Goal: Browse casually

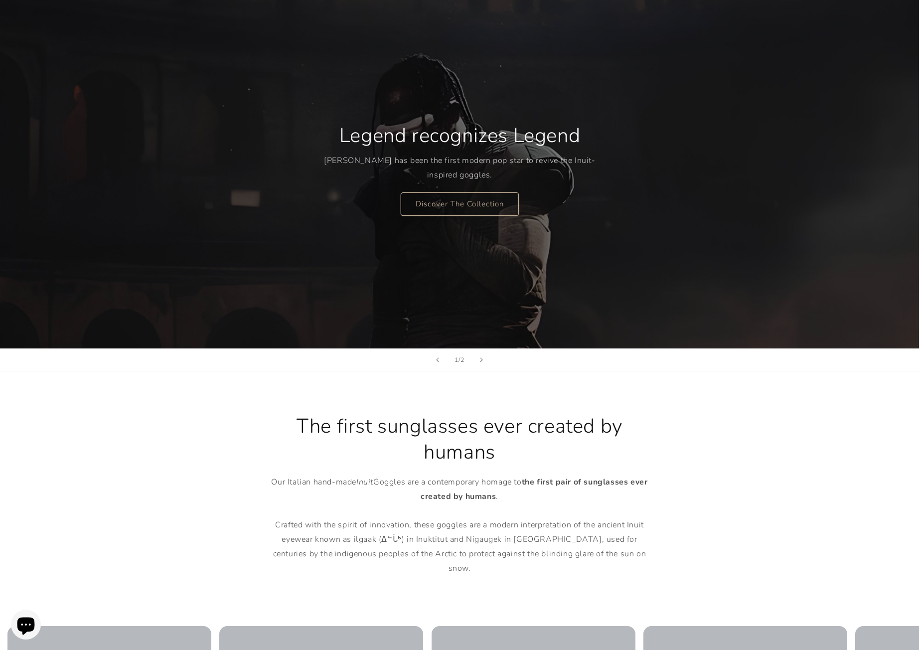
scroll to position [100, 0]
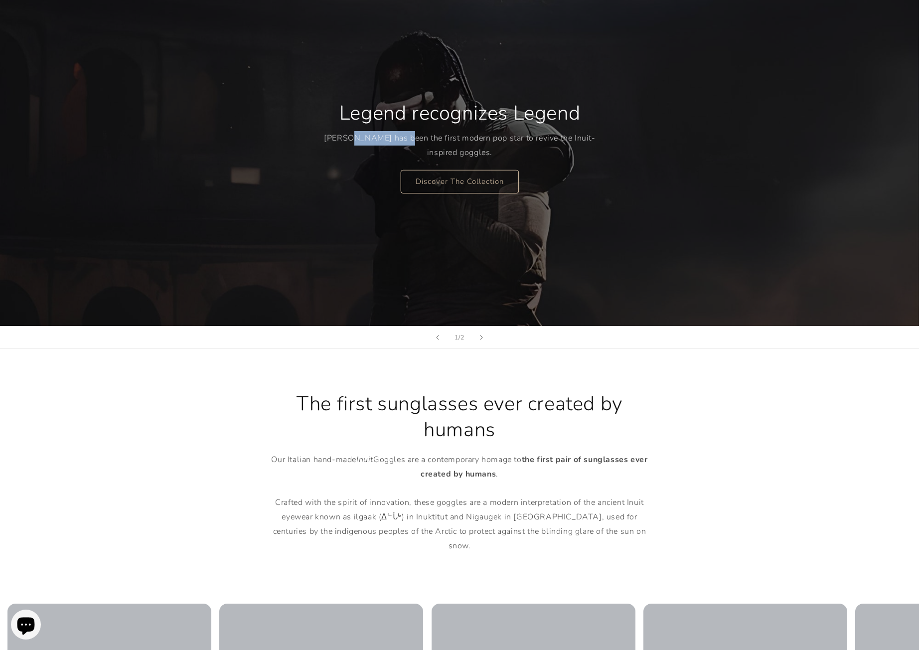
drag, startPoint x: 367, startPoint y: 134, endPoint x: 395, endPoint y: 208, distance: 79.9
click at [408, 132] on p "[PERSON_NAME] has been the first modern pop star to revive the Inuit-inspired g…" at bounding box center [460, 145] width 272 height 29
drag, startPoint x: 402, startPoint y: 240, endPoint x: 488, endPoint y: 190, distance: 99.1
click at [408, 240] on div "Legend recognizes Legend Travis Scott has been the first modern pop star to rev…" at bounding box center [459, 146] width 598 height 359
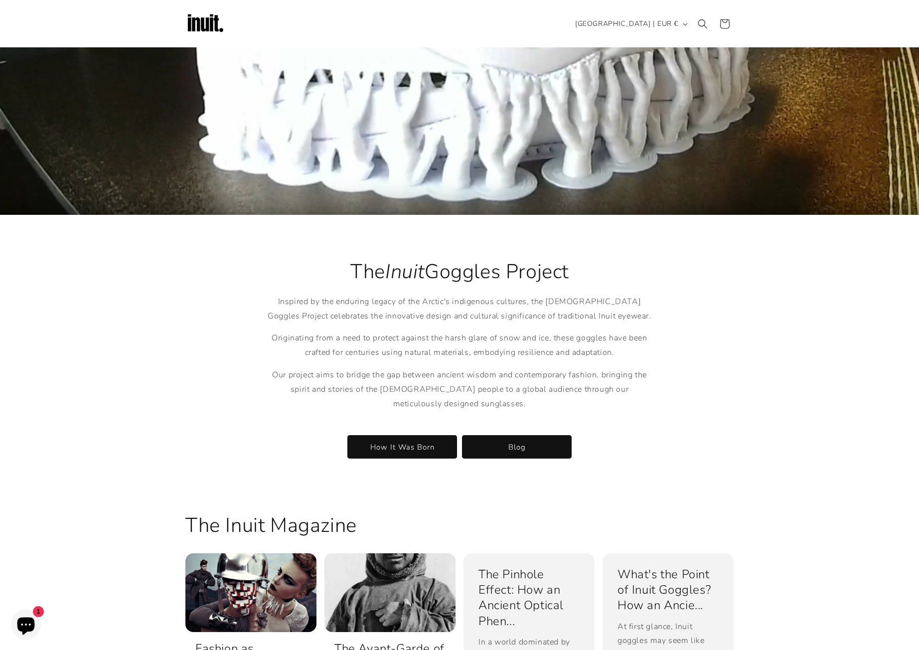
scroll to position [0, 0]
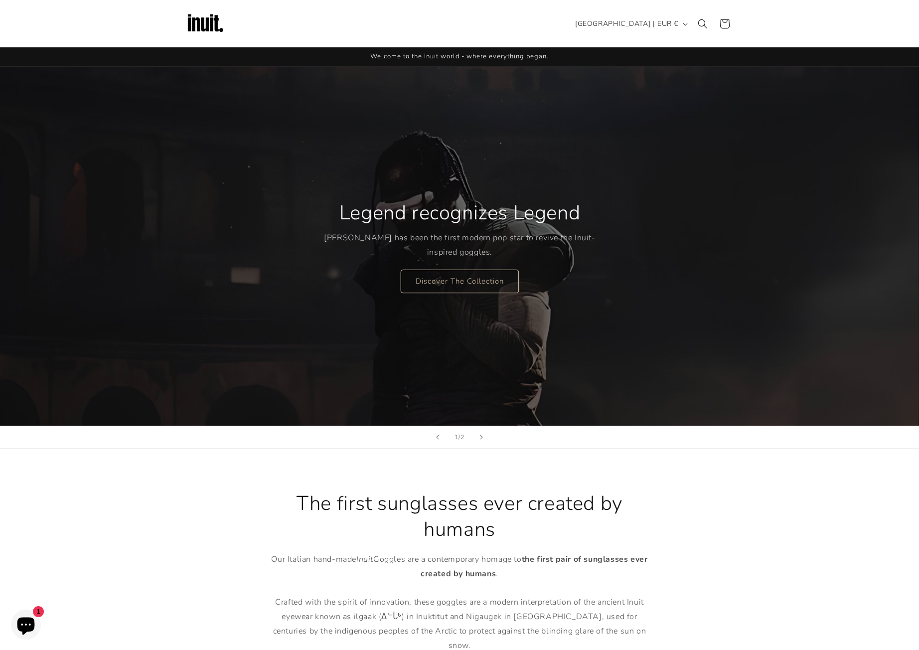
drag, startPoint x: 150, startPoint y: 425, endPoint x: 81, endPoint y: 143, distance: 290.0
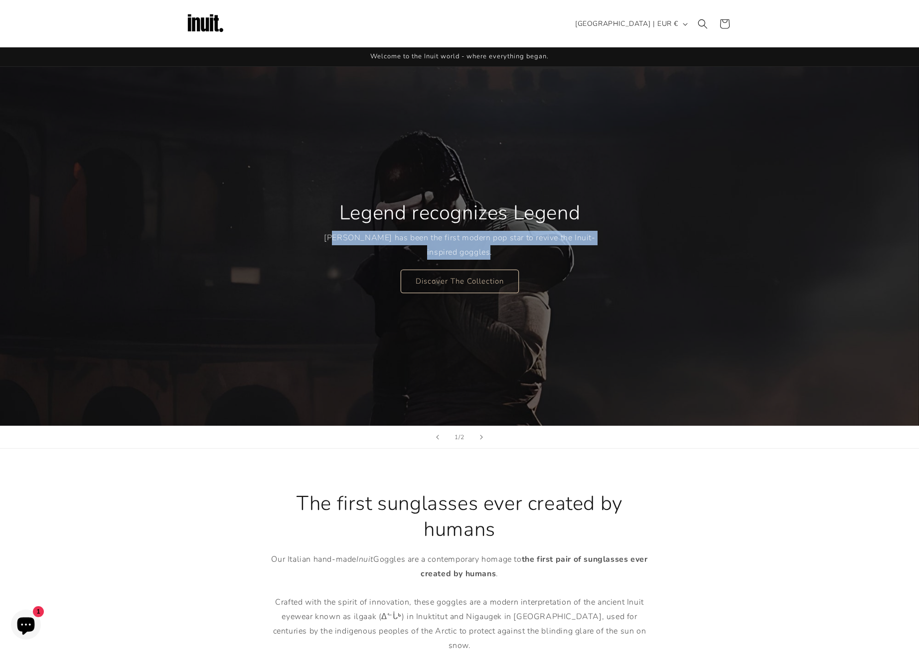
drag, startPoint x: 457, startPoint y: 242, endPoint x: 626, endPoint y: 262, distance: 170.5
click at [570, 248] on p "[PERSON_NAME] has been the first modern pop star to revive the Inuit-inspired g…" at bounding box center [460, 245] width 272 height 29
drag, startPoint x: 633, startPoint y: 269, endPoint x: 555, endPoint y: 271, distance: 78.8
click at [632, 269] on div "Legend recognizes Legend Travis Scott has been the first modern pop star to rev…" at bounding box center [459, 246] width 598 height 359
click at [578, 277] on div "Legend recognizes Legend Travis Scott has been the first modern pop star to rev…" at bounding box center [460, 246] width 272 height 133
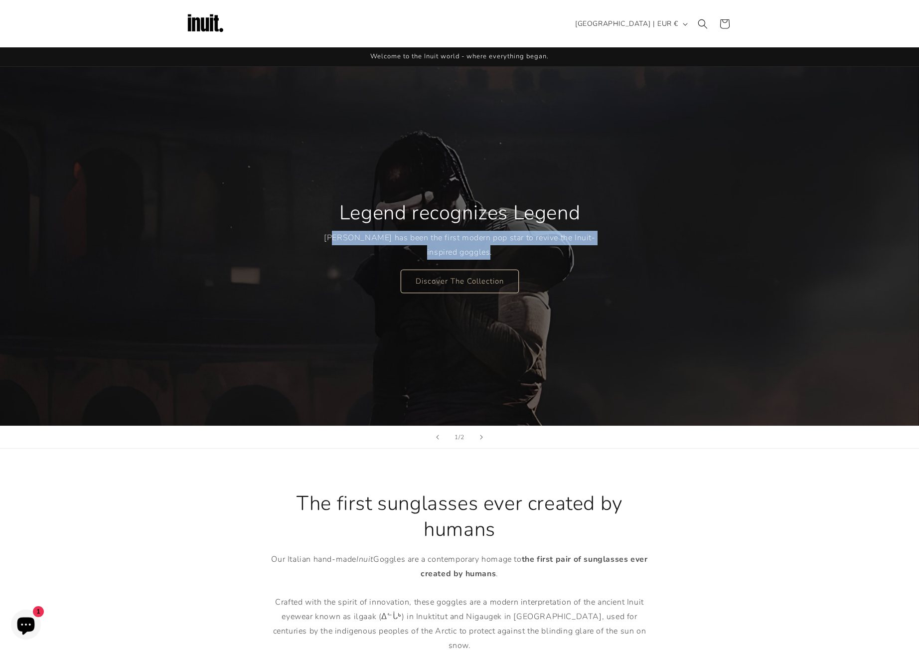
drag, startPoint x: 554, startPoint y: 240, endPoint x: 583, endPoint y: 258, distance: 34.4
click at [555, 240] on p "[PERSON_NAME] has been the first modern pop star to revive the Inuit-inspired g…" at bounding box center [460, 245] width 272 height 29
click at [617, 279] on div "Legend recognizes Legend Travis Scott has been the first modern pop star to rev…" at bounding box center [459, 246] width 598 height 359
click at [595, 261] on div "Legend recognizes Legend Travis Scott has been the first modern pop star to rev…" at bounding box center [460, 246] width 272 height 133
drag, startPoint x: 600, startPoint y: 264, endPoint x: 610, endPoint y: 272, distance: 12.1
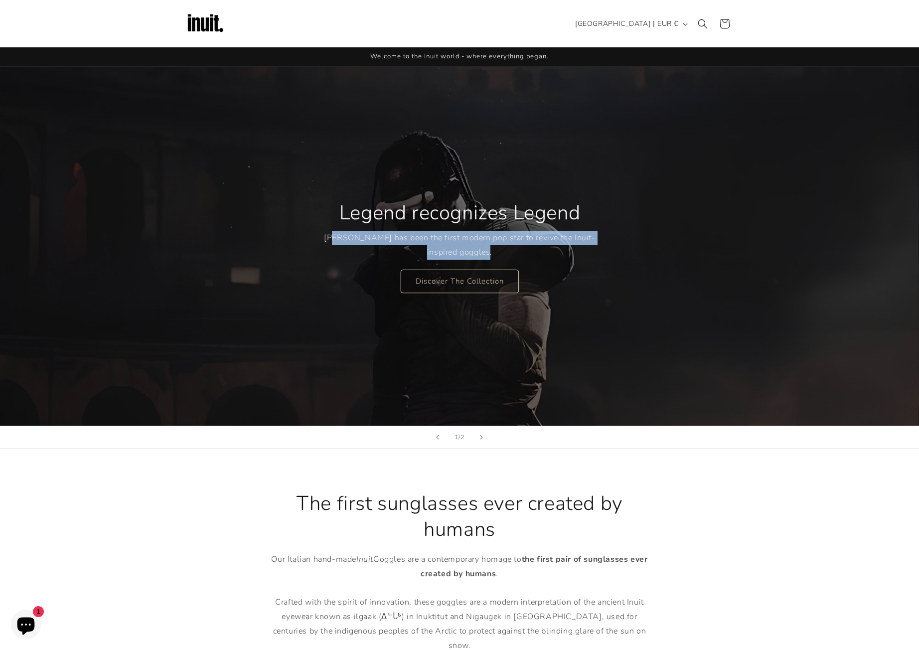
click at [601, 264] on div "Legend recognizes Legend Travis Scott has been the first modern pop star to rev…" at bounding box center [459, 246] width 598 height 359
click at [613, 377] on div "Legend recognizes Legend Travis Scott has been the first modern pop star to rev…" at bounding box center [459, 246] width 598 height 359
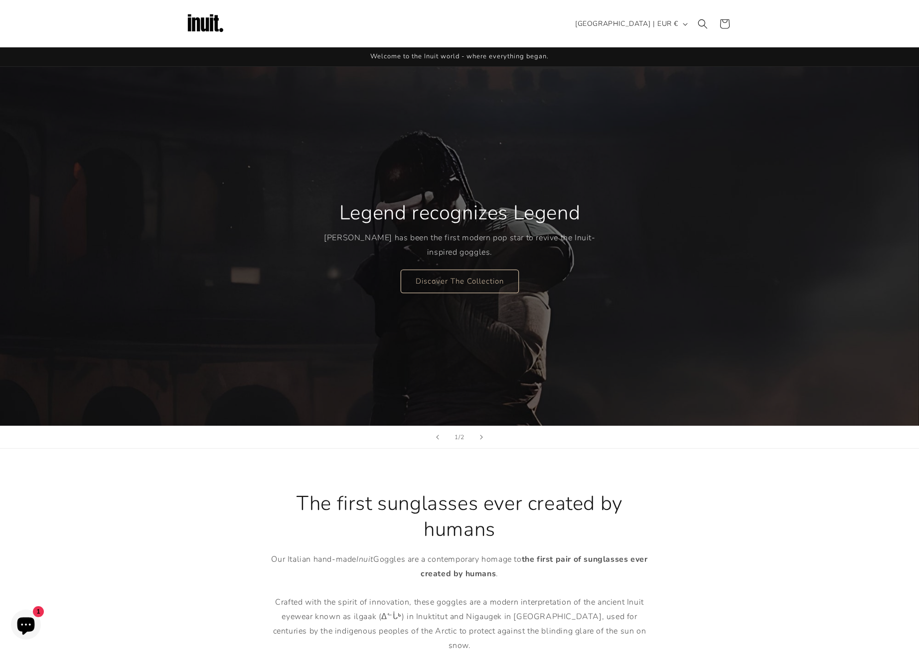
click at [496, 379] on div "Legend recognizes Legend Travis Scott has been the first modern pop star to rev…" at bounding box center [459, 246] width 598 height 359
click at [191, 12] on img at bounding box center [205, 24] width 40 height 40
